Goal: Task Accomplishment & Management: Use online tool/utility

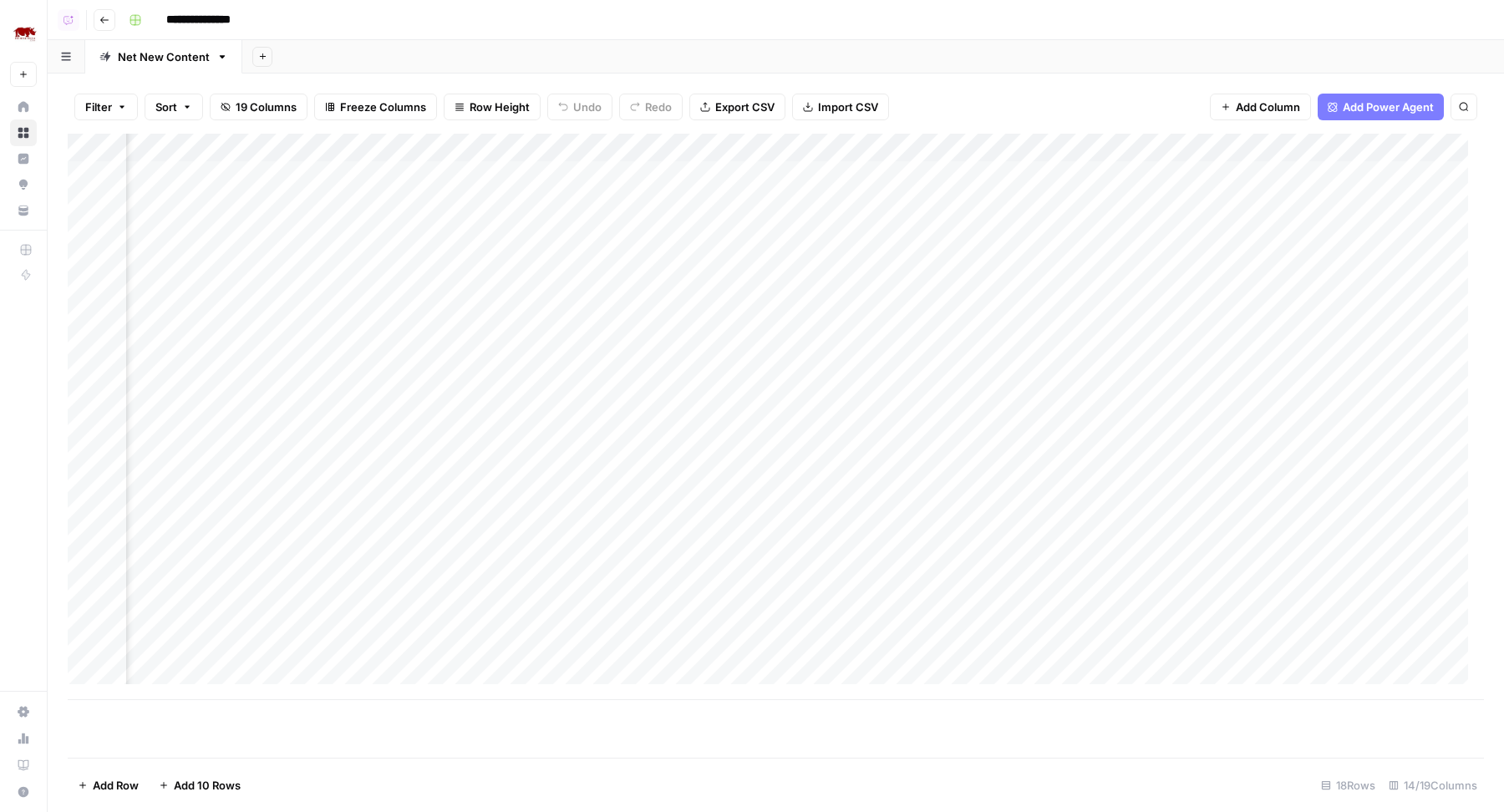
scroll to position [0, 439]
click at [1009, 176] on div "Add Column" at bounding box center [776, 417] width 1417 height 567
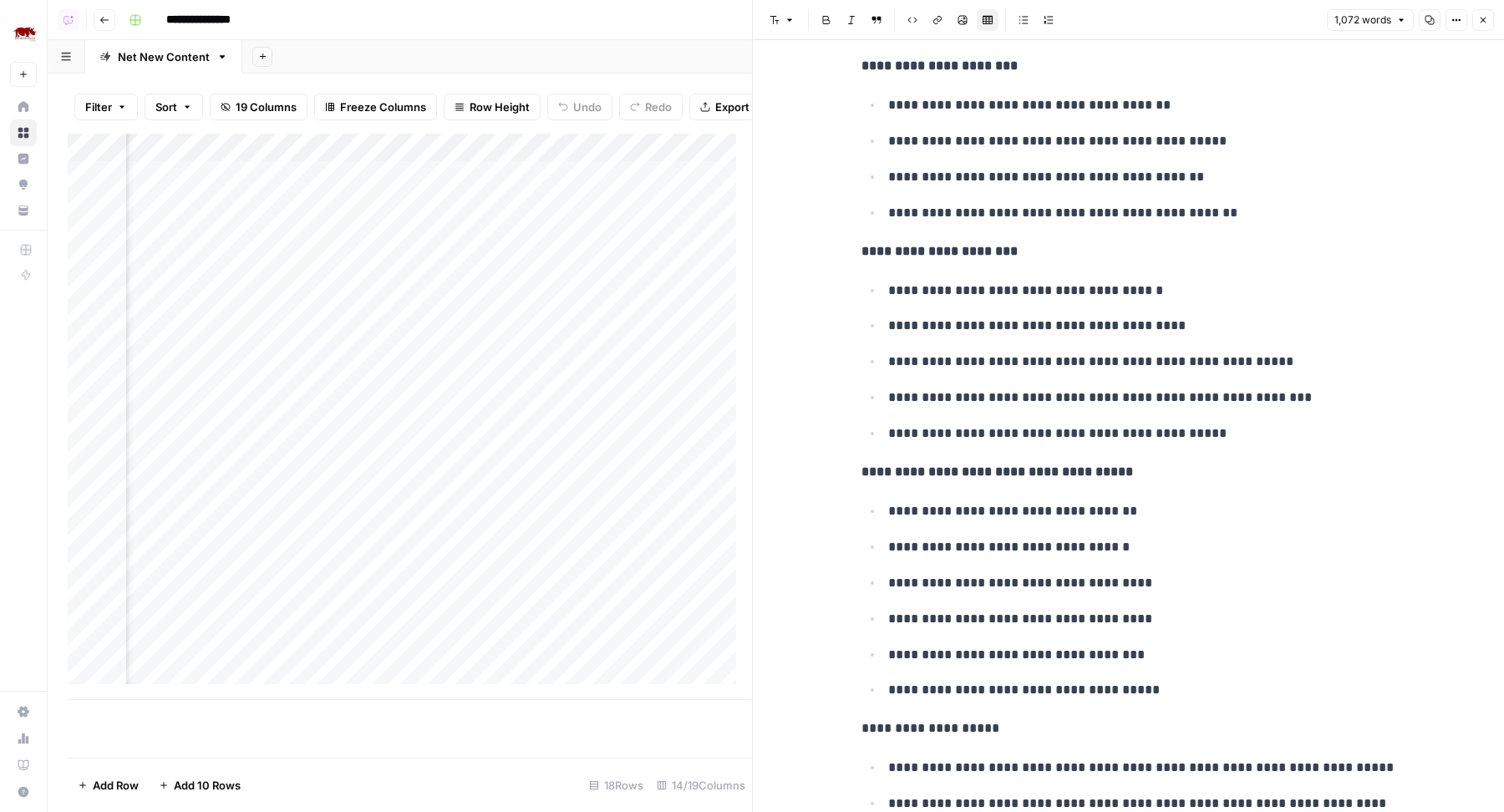
scroll to position [1559, 0]
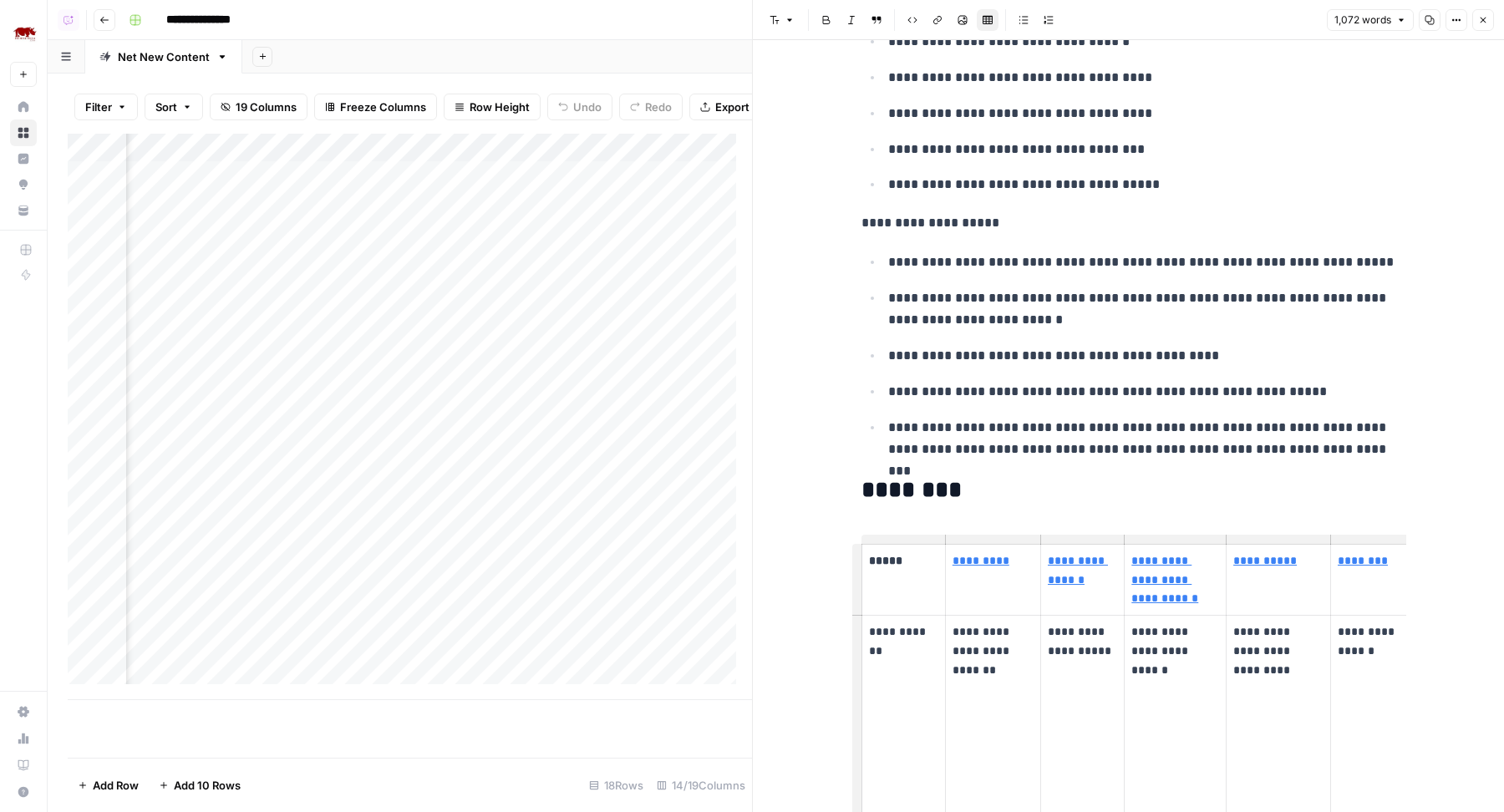
click at [960, 310] on p "**********" at bounding box center [1142, 309] width 508 height 44
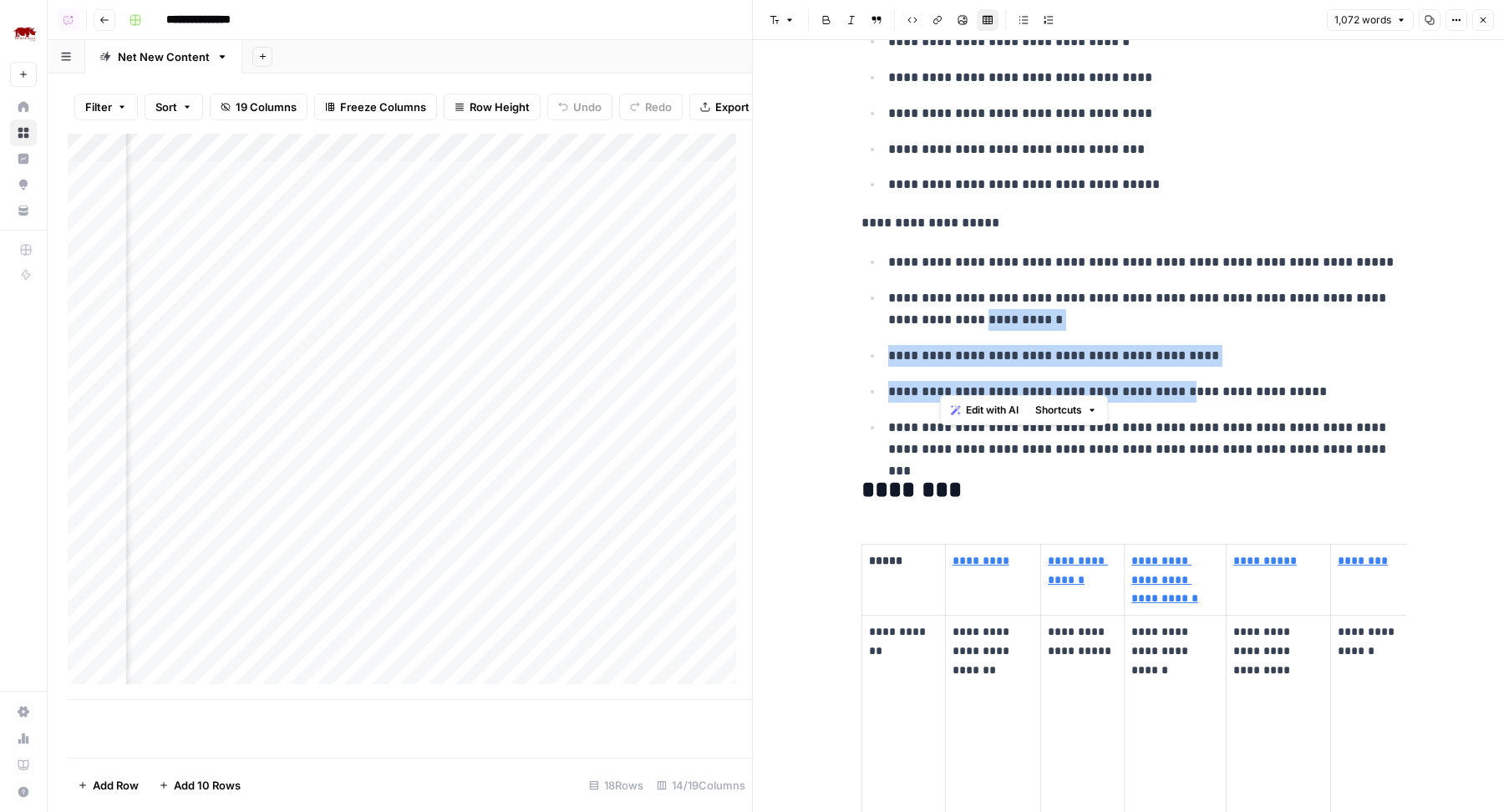
drag, startPoint x: 943, startPoint y: 304, endPoint x: 1172, endPoint y: 378, distance: 240.7
click at [1172, 378] on ul "**********" at bounding box center [1128, 354] width 535 height 209
click at [1172, 381] on p "**********" at bounding box center [1142, 392] width 508 height 21
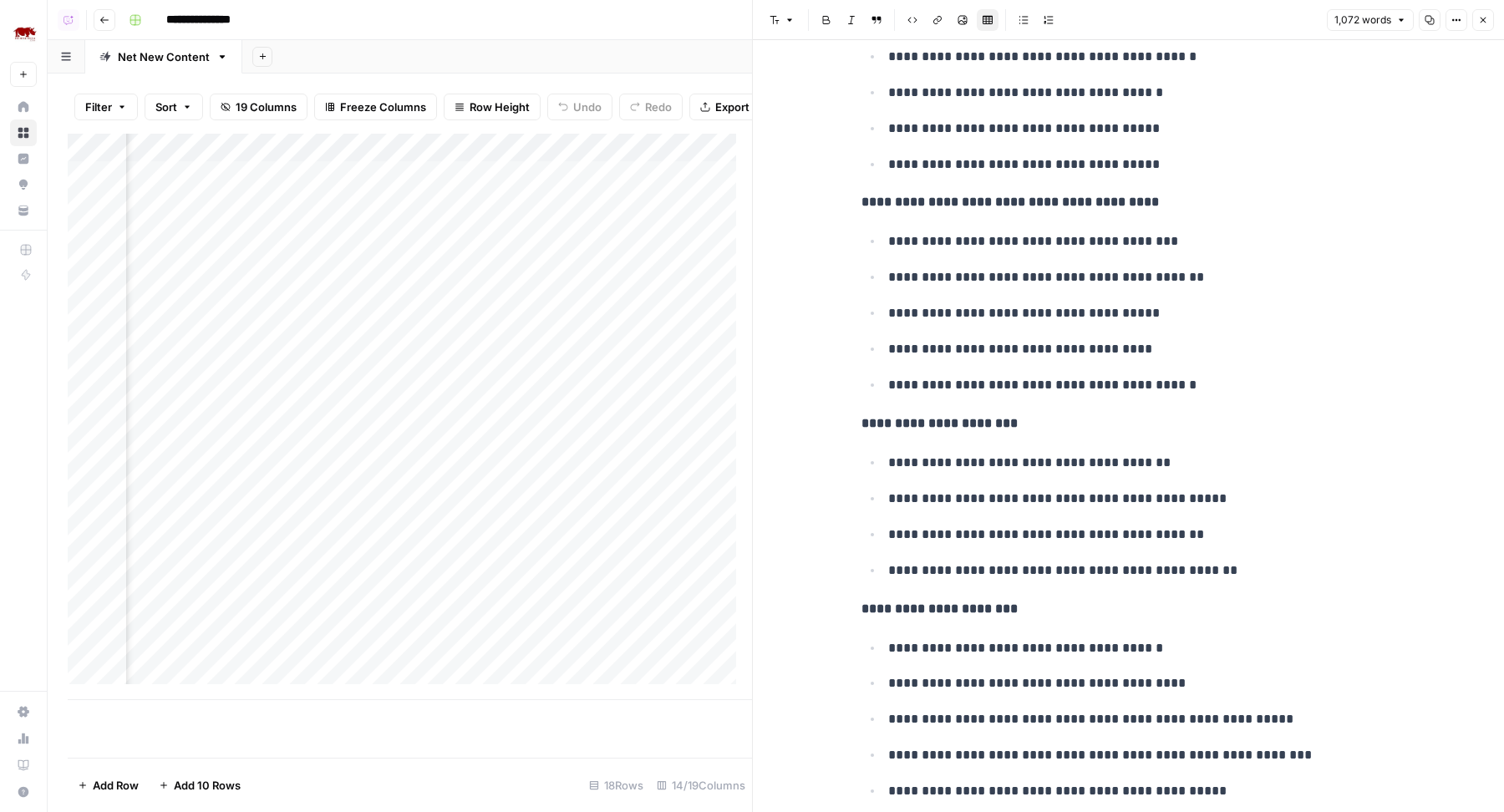
scroll to position [0, 0]
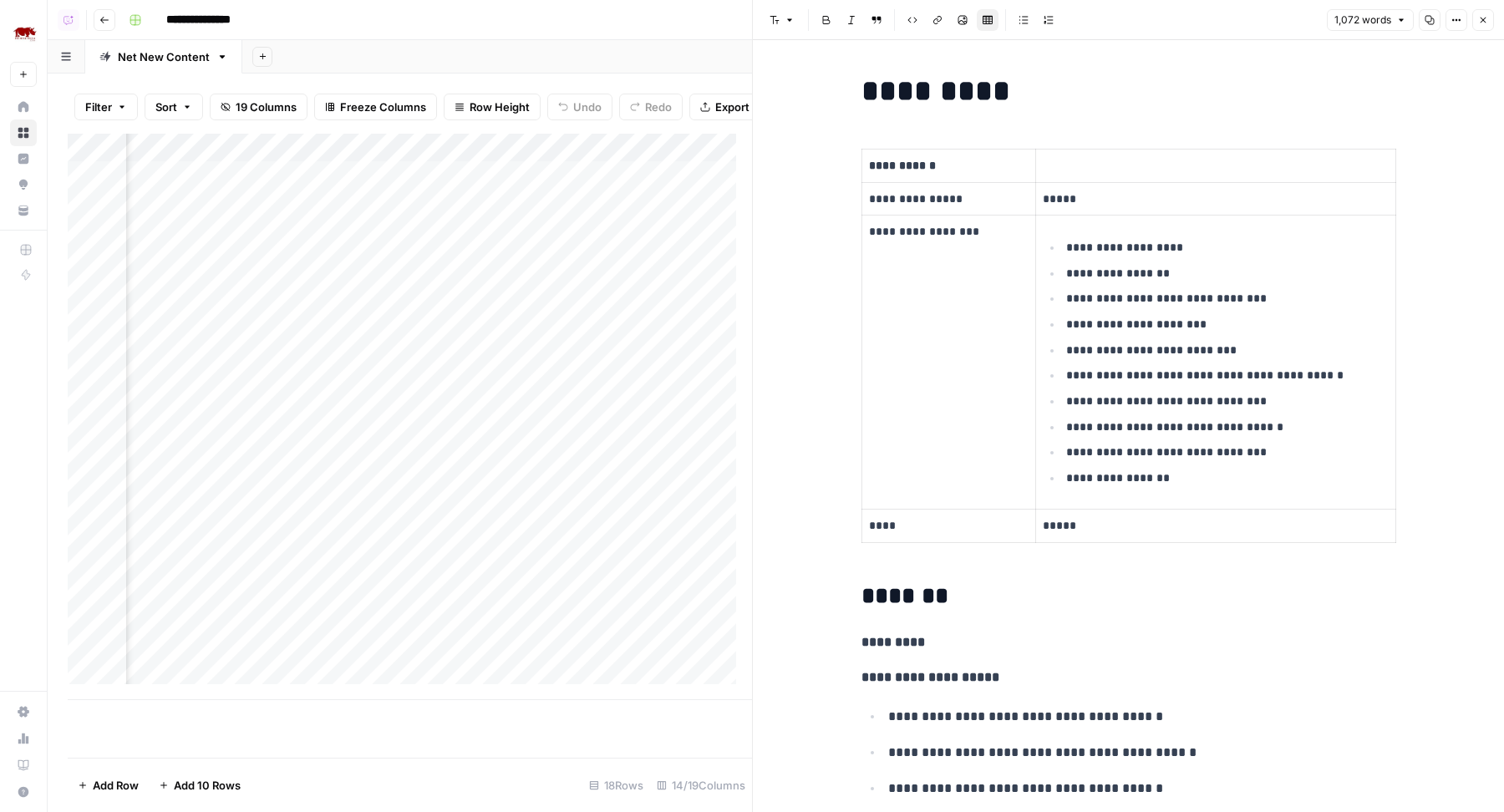
click at [1490, 17] on button "Close" at bounding box center [1483, 19] width 21 height 21
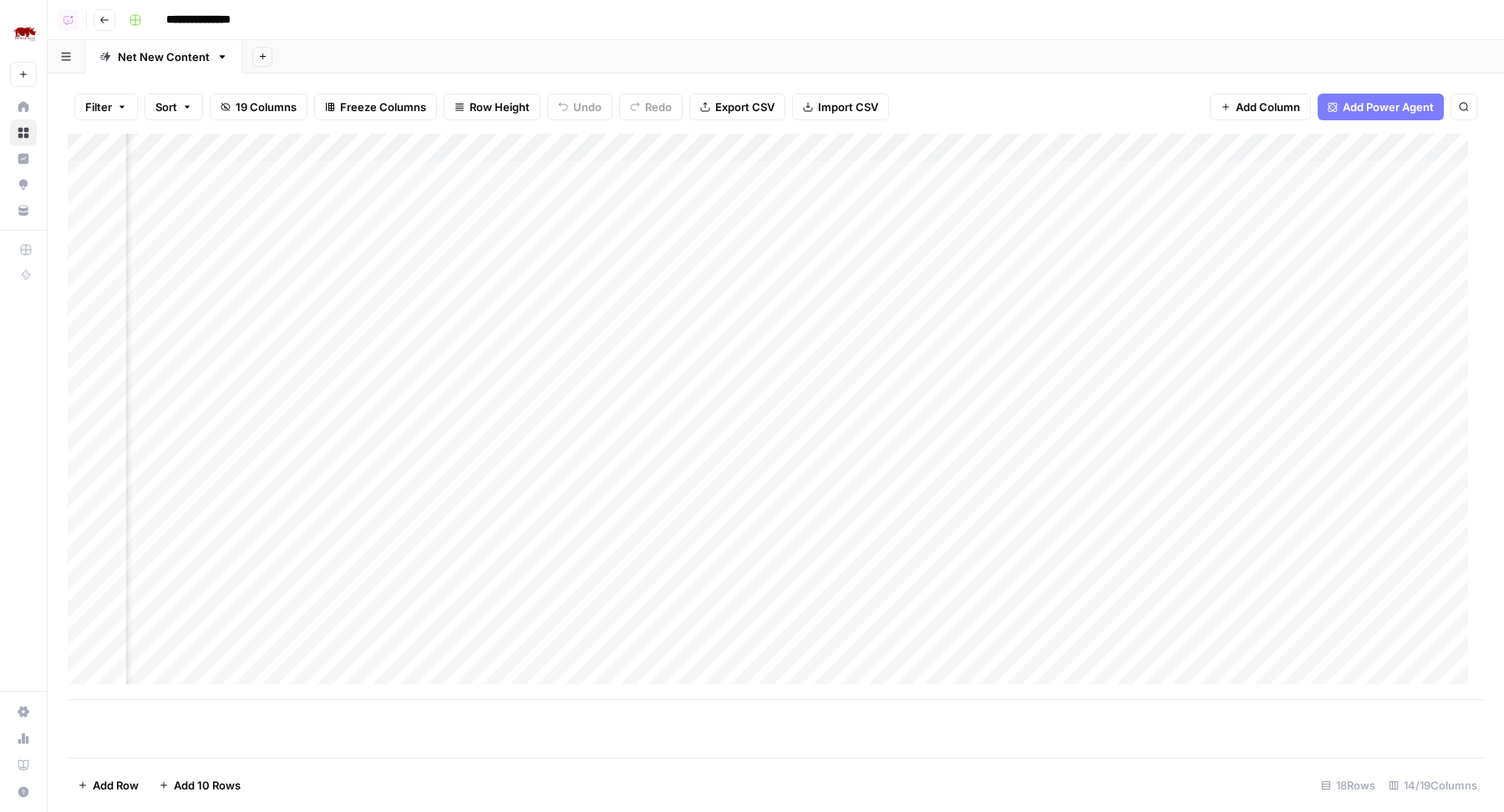
click at [499, 151] on div "Add Column" at bounding box center [776, 417] width 1417 height 567
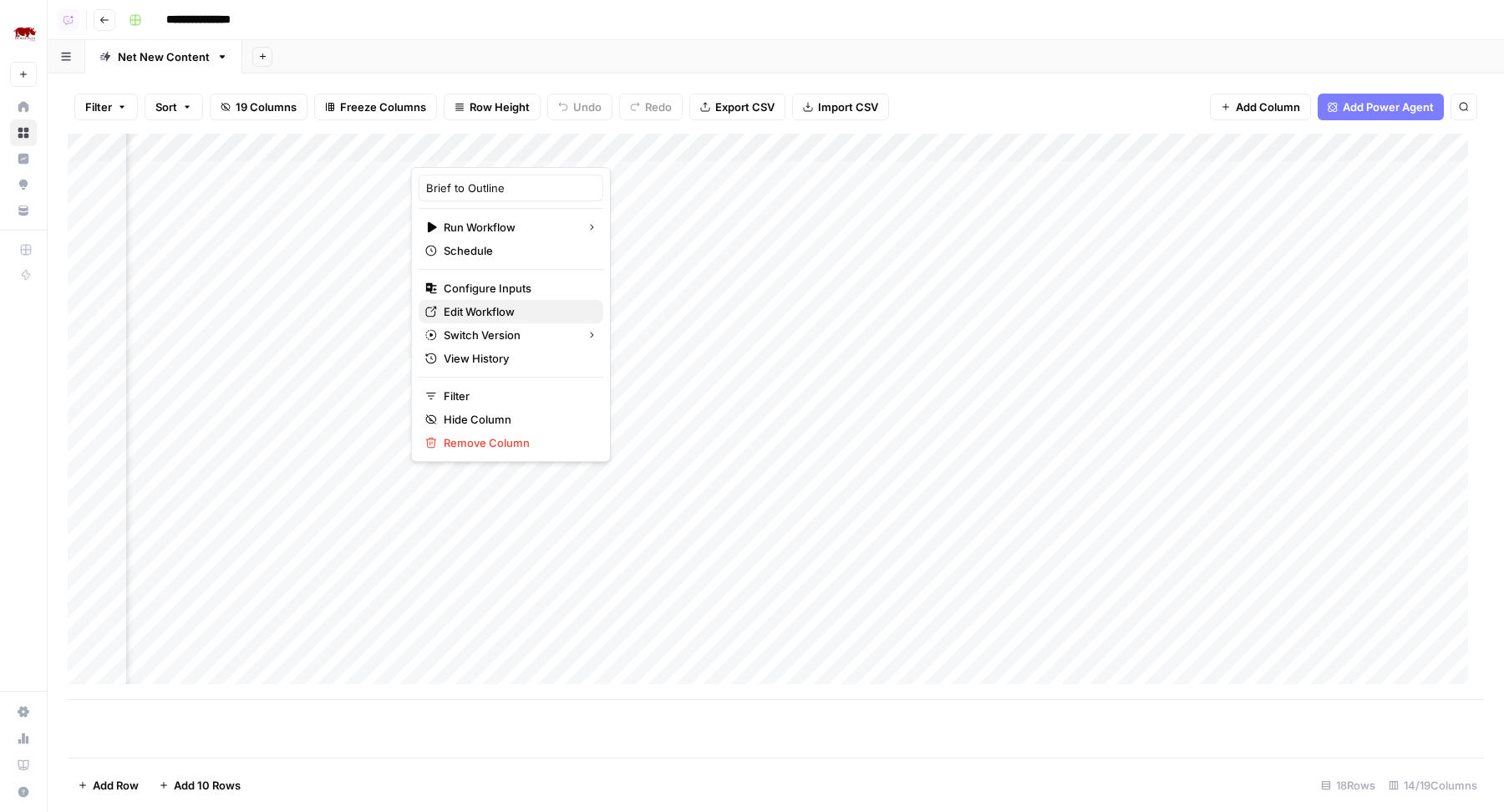
click at [487, 309] on span "Edit Workflow" at bounding box center [516, 311] width 147 height 16
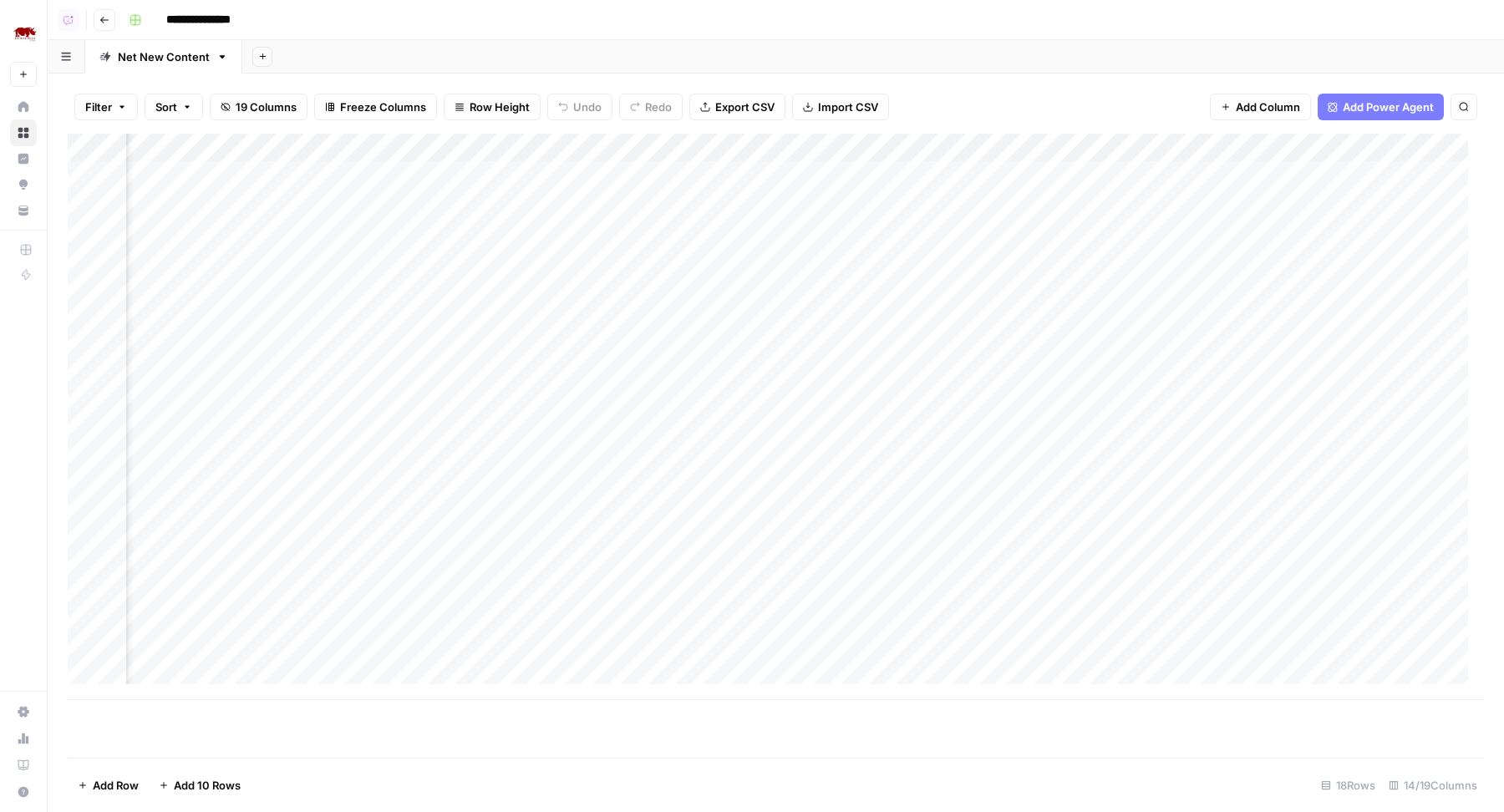
click at [483, 149] on div "Add Column" at bounding box center [776, 417] width 1417 height 567
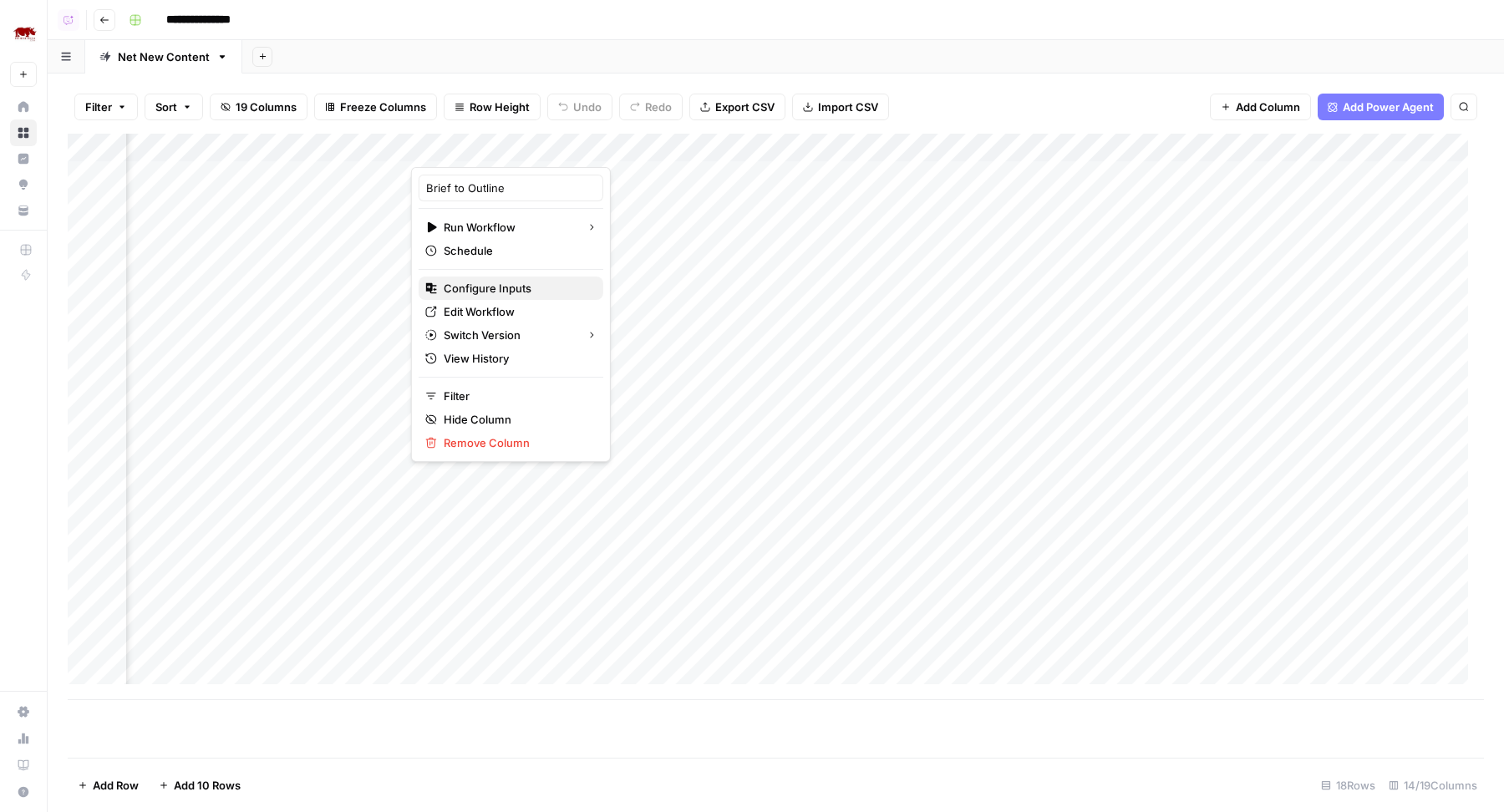
click at [490, 286] on span "Configure Inputs" at bounding box center [516, 287] width 147 height 16
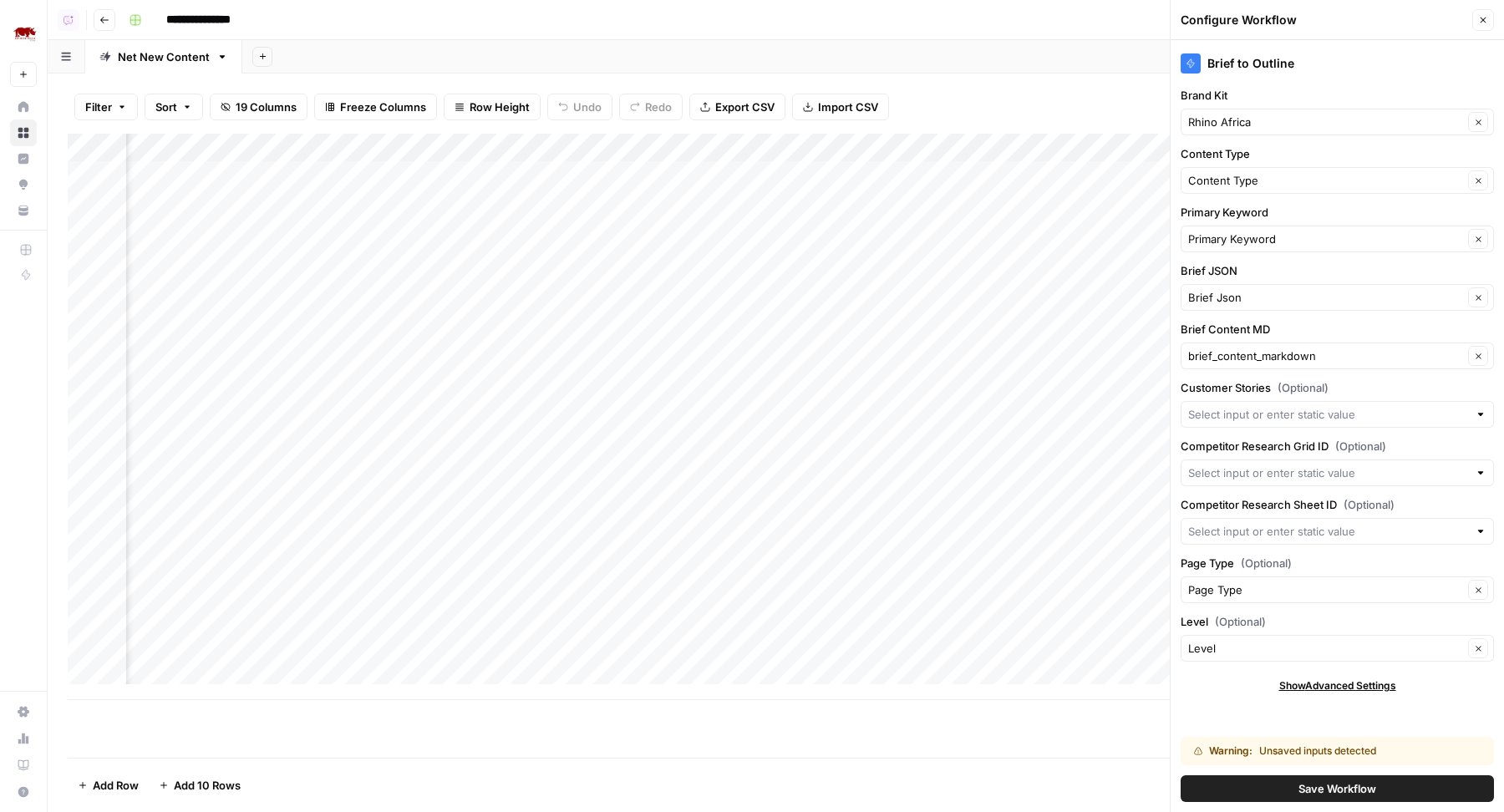
click at [1284, 786] on button "Save Workflow" at bounding box center [1337, 789] width 313 height 27
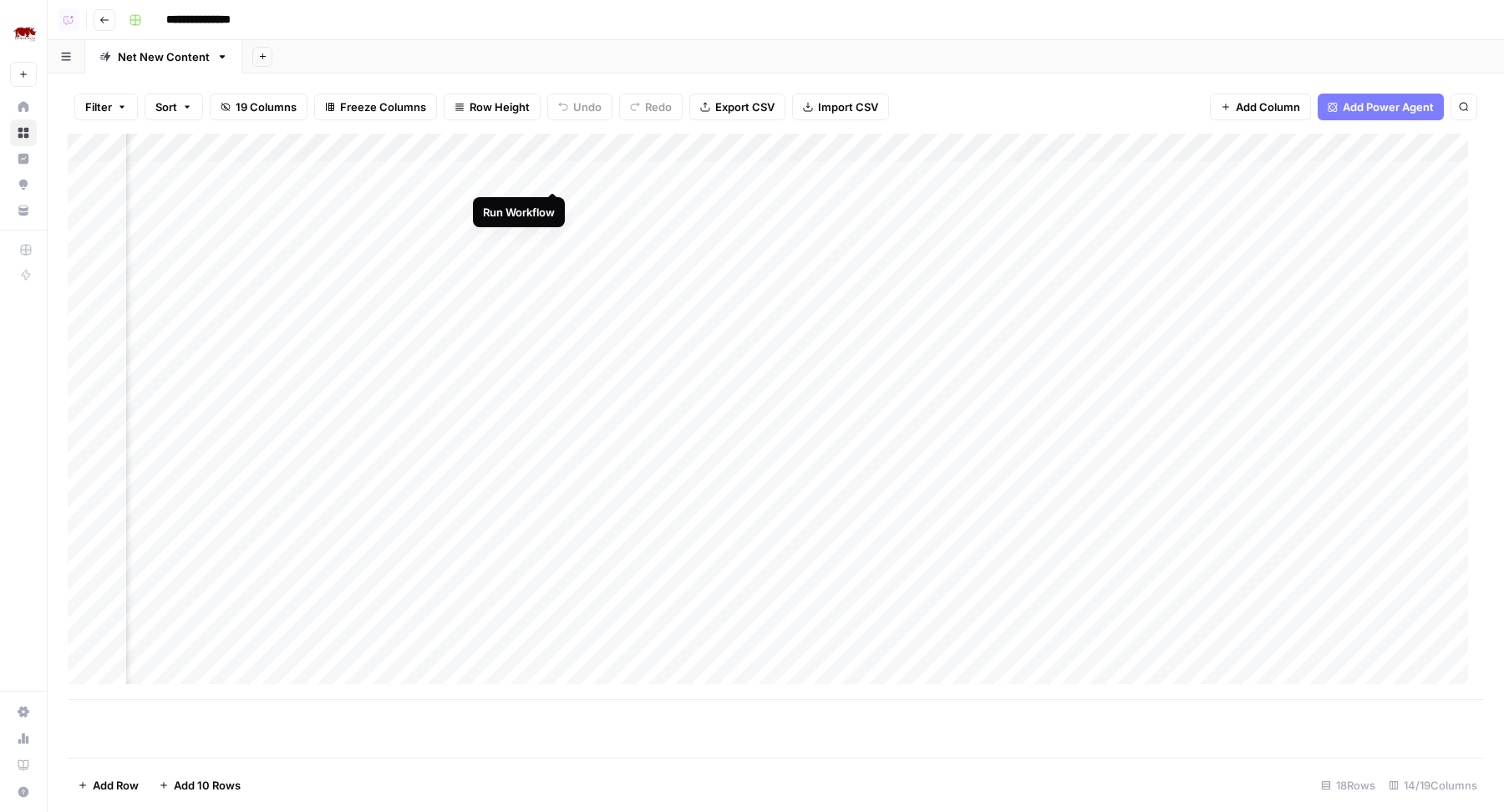
click at [554, 175] on div "Add Column" at bounding box center [776, 417] width 1417 height 567
click at [551, 178] on div "Add Column" at bounding box center [776, 417] width 1417 height 567
click at [541, 71] on div "Add Sheet" at bounding box center [873, 56] width 1261 height 33
